Goal: Task Accomplishment & Management: Complete application form

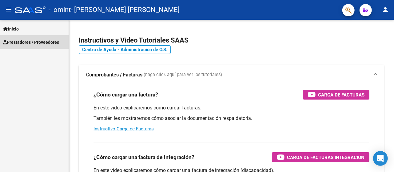
click at [27, 39] on span "Prestadores / Proveedores" at bounding box center [31, 42] width 56 height 7
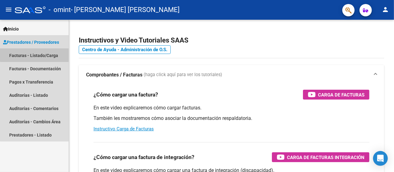
click at [38, 54] on link "Facturas - Listado/Carga" at bounding box center [34, 55] width 69 height 13
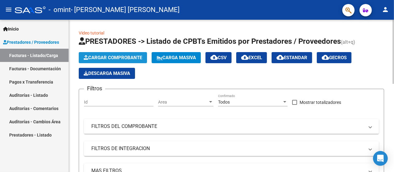
click at [94, 59] on span "Cargar Comprobante" at bounding box center [113, 58] width 58 height 6
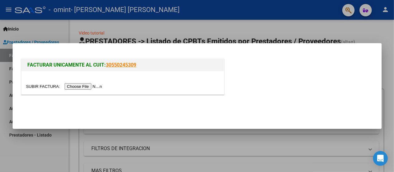
click at [101, 87] on input "file" at bounding box center [65, 86] width 78 height 6
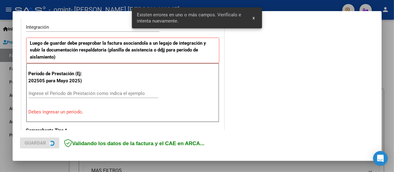
scroll to position [153, 0]
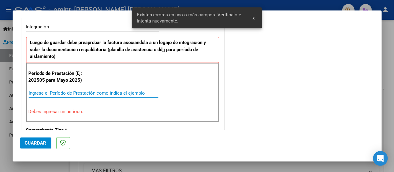
click at [31, 90] on input "Ingrese el Período de Prestación como indica el ejemplo" at bounding box center [94, 93] width 130 height 6
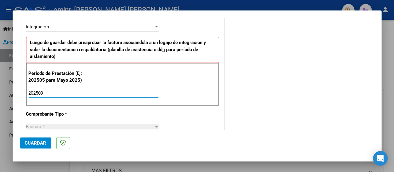
type input "202509"
click at [34, 145] on span "Guardar" at bounding box center [36, 143] width 22 height 6
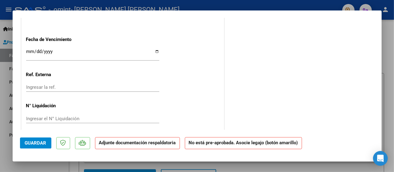
scroll to position [429, 0]
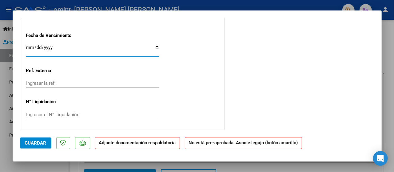
click at [155, 46] on input "Ingresar la fecha" at bounding box center [92, 50] width 133 height 10
type input "[DATE]"
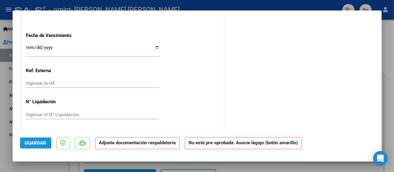
click at [36, 143] on span "Guardar" at bounding box center [36, 143] width 22 height 6
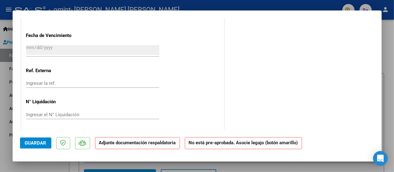
click at [134, 145] on strong "Adjunte documentación respaldatoria" at bounding box center [137, 143] width 77 height 6
click at [43, 140] on span "Guardar" at bounding box center [36, 143] width 22 height 6
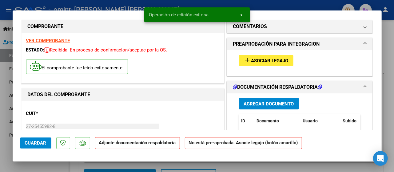
scroll to position [0, 0]
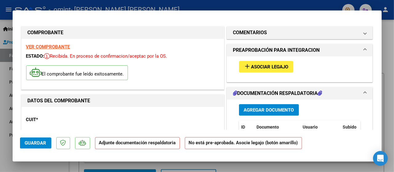
click at [318, 92] on icon at bounding box center [320, 92] width 4 height 5
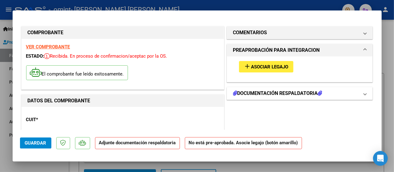
click at [318, 92] on icon at bounding box center [320, 92] width 4 height 5
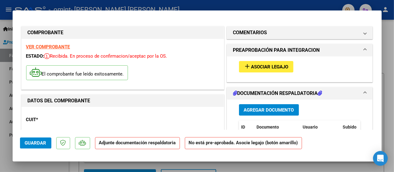
click at [282, 69] on button "add Asociar Legajo" at bounding box center [266, 66] width 54 height 11
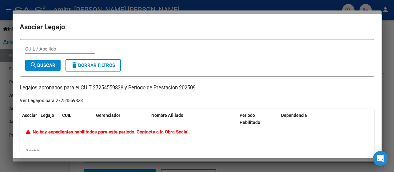
click at [393, 37] on div at bounding box center [197, 86] width 394 height 172
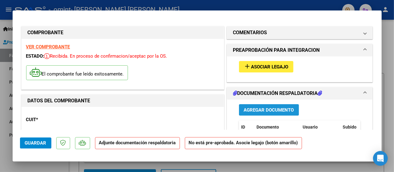
click at [261, 107] on span "Agregar Documento" at bounding box center [269, 110] width 50 height 6
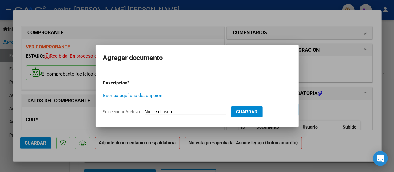
click at [154, 94] on input "Escriba aquí una descripcion" at bounding box center [168, 96] width 130 height 6
click at [177, 95] on input "Planillla asistencia Setiembre 2025. prestaciñon Psicopedagogía" at bounding box center [168, 96] width 130 height 6
click at [198, 96] on input "Planillla asistencia Setiembre 2025. Prestaciñon Psicopedagogía" at bounding box center [168, 96] width 130 height 6
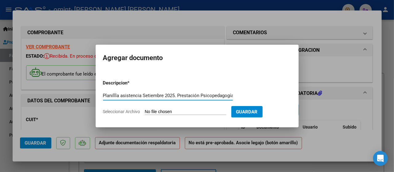
click at [116, 97] on input "Planillla asistencia Setiembre 2025. Prestación Psicopedagogía" at bounding box center [168, 96] width 130 height 6
type input "Planilla asistencia Setiembre 2025. Prestación Psicopedagogía"
click at [252, 109] on span "Guardar" at bounding box center [247, 112] width 22 height 6
click at [203, 110] on input "Seleccionar Archivo" at bounding box center [186, 112] width 82 height 6
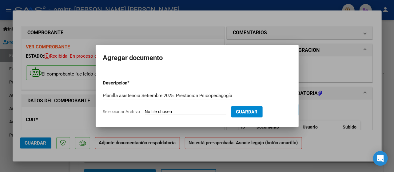
type input "C:\fakepath\Planilla asistencia Setiembre 2025-Prestación Psicopedagogía.pdf"
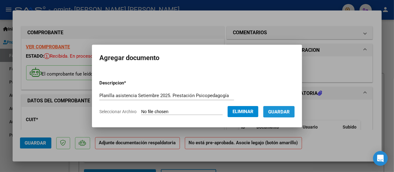
click at [280, 111] on span "Guardar" at bounding box center [279, 112] width 22 height 6
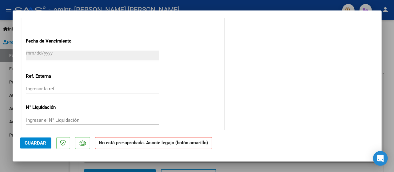
scroll to position [429, 0]
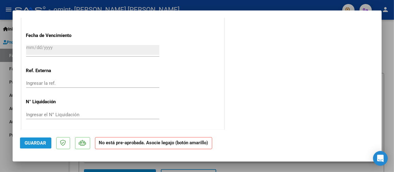
click at [34, 146] on button "Guardar" at bounding box center [35, 142] width 31 height 11
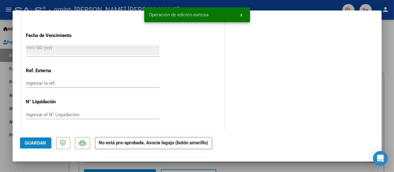
click at [391, 64] on div at bounding box center [197, 86] width 394 height 172
type input "$ 0,00"
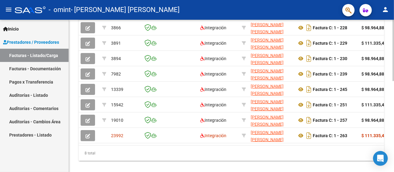
scroll to position [0, 0]
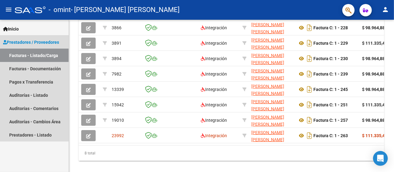
click at [41, 56] on link "Facturas - Listado/Carga" at bounding box center [34, 55] width 69 height 13
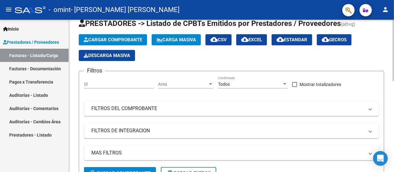
scroll to position [17, 0]
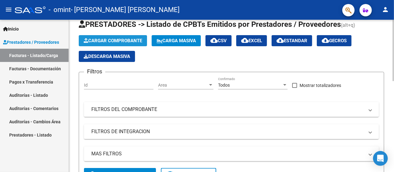
click at [133, 42] on span "Cargar Comprobante" at bounding box center [113, 41] width 58 height 6
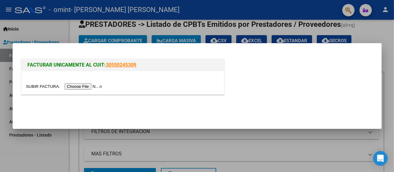
click at [246, 54] on div "FACTURAR UNICAMENTE AL CUIT: 30550245309" at bounding box center [197, 74] width 354 height 48
click at [242, 62] on div "FACTURAR UNICAMENTE AL CUIT: 30550245309" at bounding box center [197, 77] width 354 height 41
click at [283, 134] on div at bounding box center [197, 86] width 394 height 172
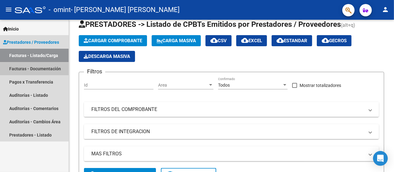
click at [52, 64] on link "Facturas - Documentación" at bounding box center [34, 68] width 69 height 13
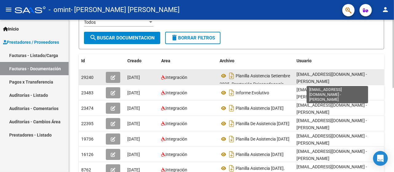
scroll to position [1, 0]
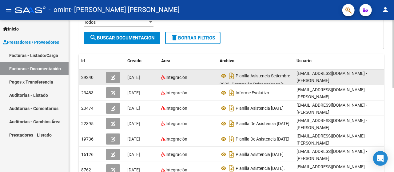
click at [347, 75] on div "[EMAIL_ADDRESS][DOMAIN_NAME] - [PERSON_NAME]" at bounding box center [340, 77] width 87 height 13
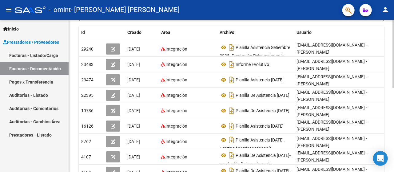
drag, startPoint x: 360, startPoint y: 156, endPoint x: 390, endPoint y: 125, distance: 43.1
click at [390, 125] on div "PRESTADORES -> Comprobantes - Documentación Respaldatoria cloud_download Export…" at bounding box center [231, 66] width 325 height 334
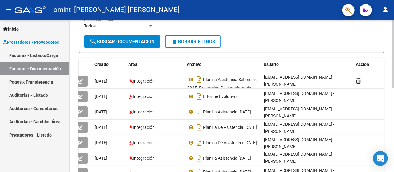
scroll to position [89, 0]
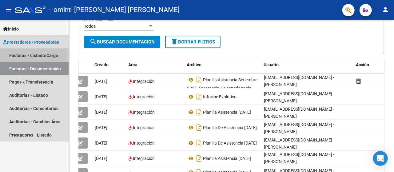
click at [60, 58] on link "Facturas - Listado/Carga" at bounding box center [34, 55] width 69 height 13
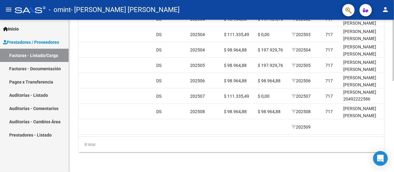
scroll to position [225, 0]
click at [83, 129] on datatable-body "3866 Integración [PERSON_NAME] [PERSON_NAME] 27254559828 Factura C: 1 - 228 $ 9…" at bounding box center [232, 73] width 306 height 128
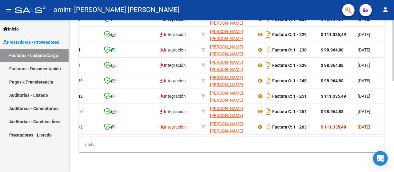
scroll to position [0, 0]
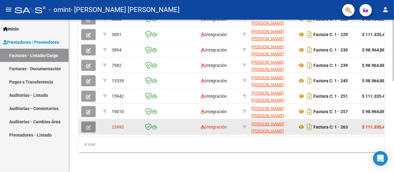
click at [92, 121] on button "button" at bounding box center [88, 126] width 14 height 11
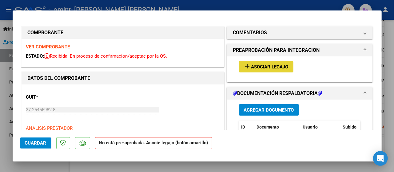
click at [279, 66] on span "Asociar Legajo" at bounding box center [269, 67] width 37 height 6
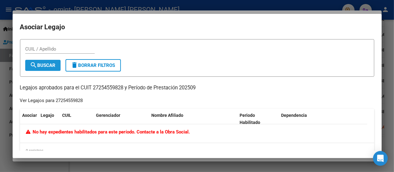
click at [55, 64] on span "search Buscar" at bounding box center [43, 65] width 26 height 6
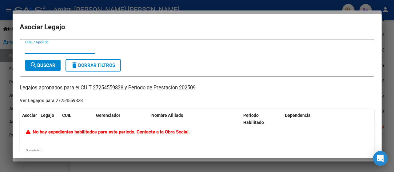
click at [50, 49] on input "CUIL / Apellido" at bounding box center [60, 49] width 70 height 6
click at [67, 86] on p "Legajos aprobados para el CUIT 27254559828 y Período de Prestación 202509" at bounding box center [197, 88] width 354 height 8
click at [60, 97] on div "Ver Legajos para 27254559828" at bounding box center [51, 100] width 63 height 7
click at [42, 51] on input "[PERSON_NAME]" at bounding box center [60, 49] width 70 height 6
click at [50, 67] on span "search Buscar" at bounding box center [43, 65] width 26 height 6
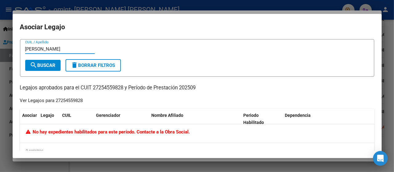
click at [58, 49] on input "[PERSON_NAME]" at bounding box center [60, 49] width 70 height 6
type input "f"
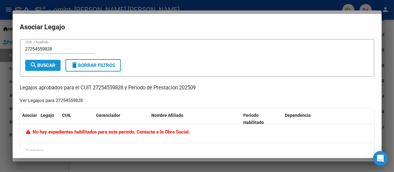
click at [41, 63] on span "search Buscar" at bounding box center [43, 65] width 26 height 6
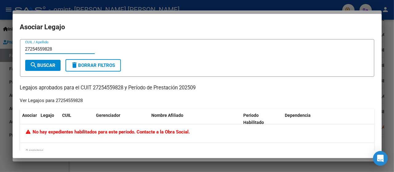
click at [62, 50] on input "27254559828" at bounding box center [60, 49] width 70 height 6
type input "2"
type input "c"
click at [46, 50] on input "[PERSON_NAME]" at bounding box center [60, 49] width 70 height 6
click at [41, 51] on input "ChebelFelipe [PERSON_NAME]" at bounding box center [60, 49] width 70 height 6
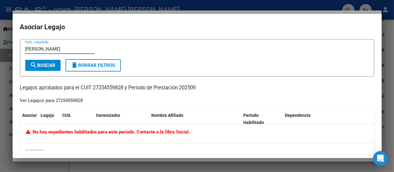
type input "[PERSON_NAME]"
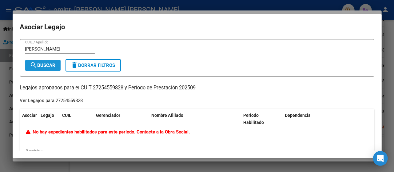
click at [51, 65] on span "search Buscar" at bounding box center [43, 65] width 26 height 6
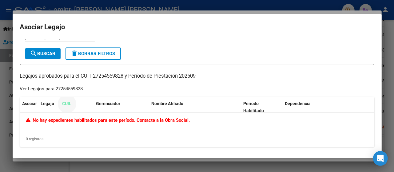
scroll to position [12, 0]
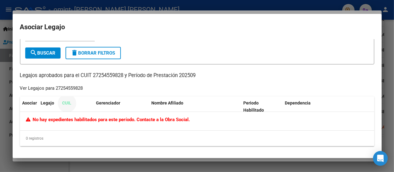
drag, startPoint x: 89, startPoint y: 117, endPoint x: 125, endPoint y: 148, distance: 48.0
click at [125, 148] on mat-dialog-content "[PERSON_NAME] / Apellido search Buscar delete Borrar Filtros Legajos aprobados …" at bounding box center [197, 95] width 369 height 112
click at [230, 123] on div "No hay expedientes habilitados para este período. Contacte a la Obra Social." at bounding box center [197, 121] width 354 height 18
click at [56, 54] on span "search Buscar" at bounding box center [43, 53] width 26 height 6
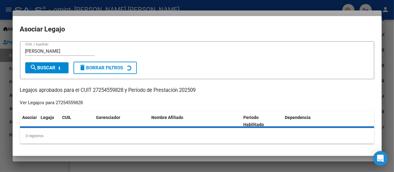
scroll to position [0, 0]
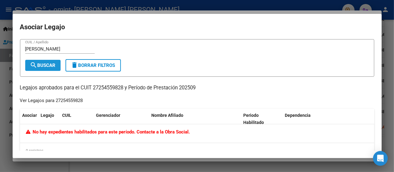
click at [54, 64] on span "search Buscar" at bounding box center [43, 65] width 26 height 6
click at [394, 38] on div at bounding box center [197, 86] width 394 height 172
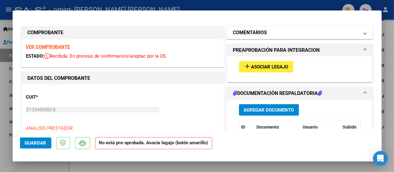
click at [294, 35] on mat-panel-title "COMENTARIOS" at bounding box center [296, 32] width 126 height 7
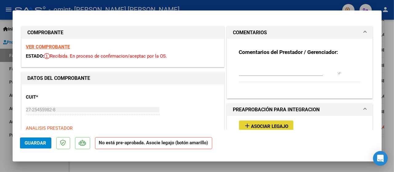
click at [260, 123] on span "Asociar Legajo" at bounding box center [269, 126] width 37 height 6
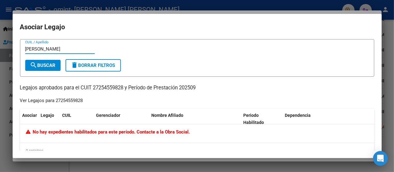
scroll to position [12, 0]
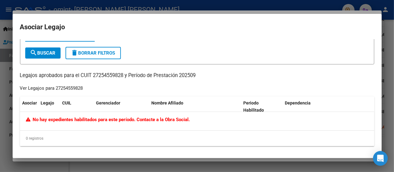
type input "[PERSON_NAME]"
click at [391, 33] on div at bounding box center [197, 86] width 394 height 172
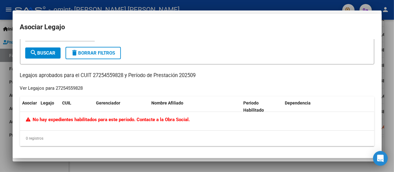
scroll to position [2, 0]
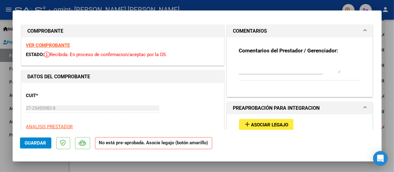
click at [391, 33] on div at bounding box center [197, 86] width 394 height 172
type input "$ 0,00"
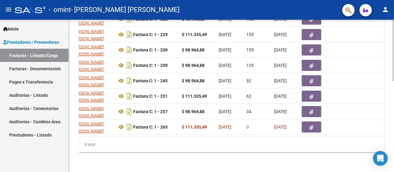
scroll to position [0, 185]
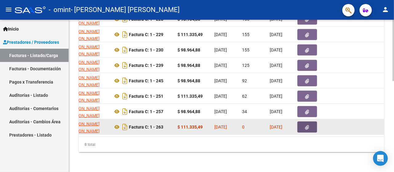
click at [314, 121] on button "button" at bounding box center [308, 126] width 20 height 11
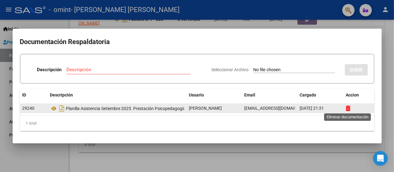
click at [349, 109] on icon at bounding box center [348, 108] width 5 height 6
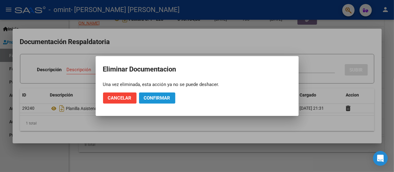
click at [156, 98] on span "Confirmar" at bounding box center [157, 98] width 26 height 6
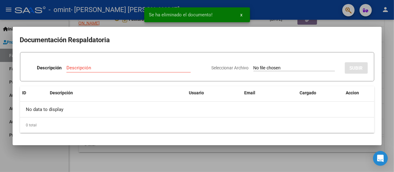
click at [159, 67] on input "Descripción" at bounding box center [128, 68] width 124 height 6
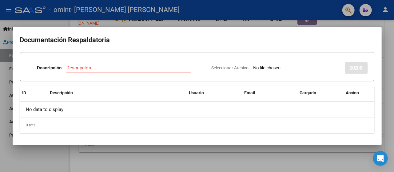
click at [386, 105] on div at bounding box center [197, 86] width 394 height 172
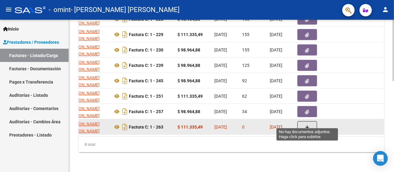
click at [310, 121] on button "button" at bounding box center [308, 127] width 20 height 12
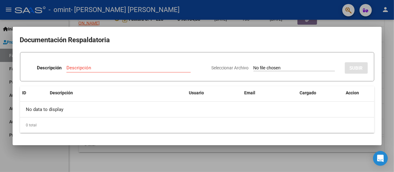
click at [344, 154] on div at bounding box center [197, 86] width 394 height 172
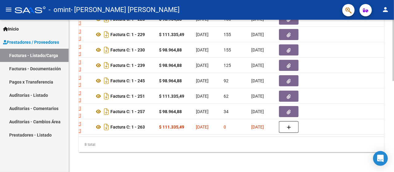
scroll to position [0, 190]
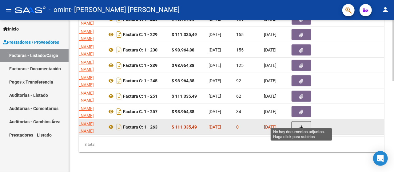
click at [298, 121] on button "button" at bounding box center [302, 127] width 20 height 12
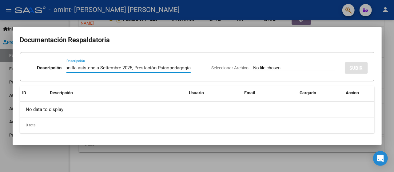
scroll to position [0, 13]
type input "Planilla asistencia Setiembre 2025, Prestación Psicopedagogía"
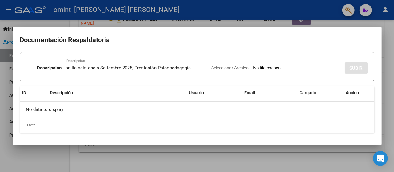
scroll to position [0, 0]
click at [254, 69] on input "Seleccionar Archivo" at bounding box center [295, 68] width 82 height 6
type input "C:\fakepath\Planilla asistencia Setiembre 2025-Prestación Psicopedagogía.pdf"
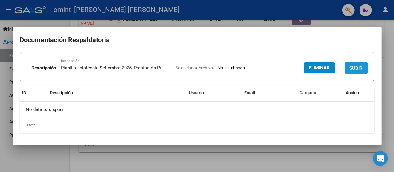
click at [352, 66] on span "SUBIR" at bounding box center [356, 68] width 13 height 6
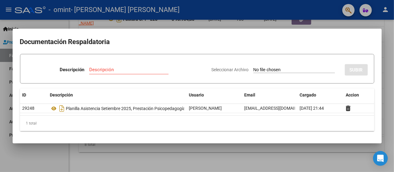
click at [342, 152] on div at bounding box center [197, 86] width 394 height 172
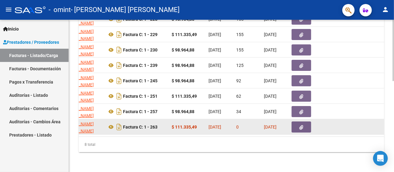
click at [375, 126] on datatable-body-cell at bounding box center [367, 126] width 25 height 15
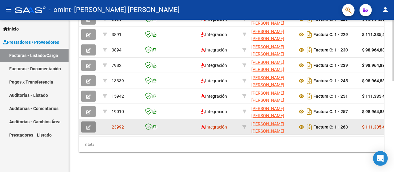
click at [88, 125] on icon "button" at bounding box center [88, 127] width 5 height 5
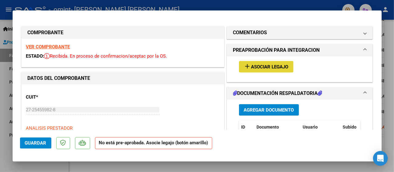
click at [273, 64] on span "Asociar Legajo" at bounding box center [269, 67] width 37 height 6
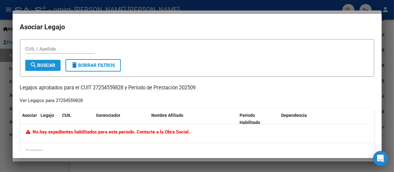
click at [54, 67] on span "search Buscar" at bounding box center [43, 65] width 26 height 6
click at [386, 38] on div at bounding box center [197, 86] width 394 height 172
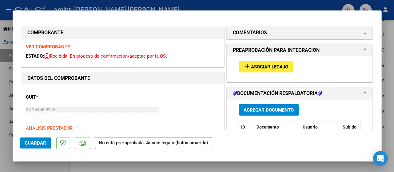
click at [391, 161] on div at bounding box center [197, 86] width 394 height 172
type input "$ 0,00"
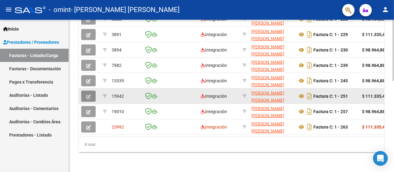
click at [90, 93] on span "button" at bounding box center [88, 96] width 5 height 6
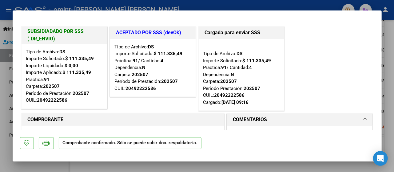
click at [1, 74] on div at bounding box center [197, 86] width 394 height 172
type input "$ 0,00"
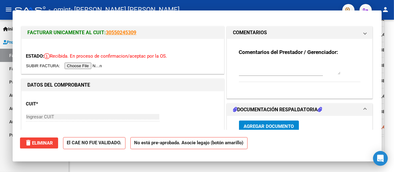
scroll to position [225, 0]
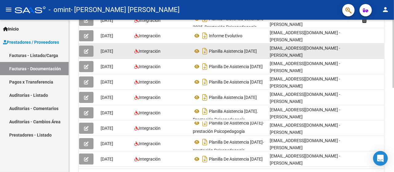
scroll to position [0, 33]
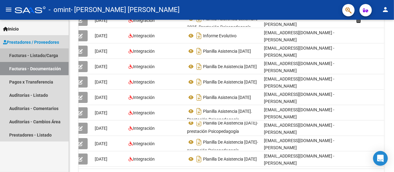
click at [55, 56] on link "Facturas - Listado/Carga" at bounding box center [34, 55] width 69 height 13
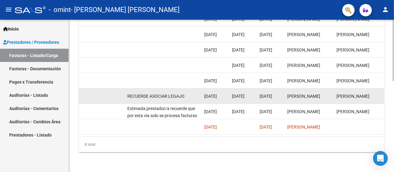
scroll to position [0, 924]
